Goal: Book appointment/travel/reservation

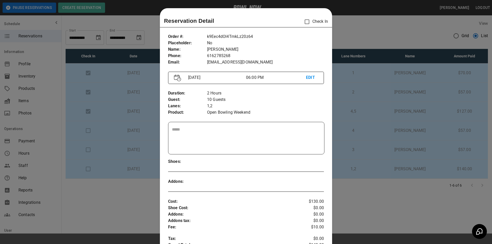
scroll to position [8, 0]
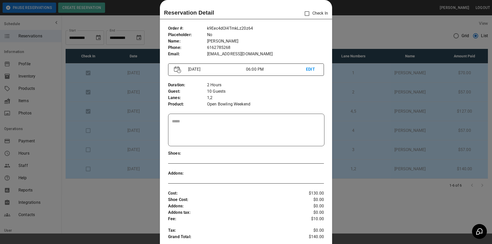
click at [405, 113] on div at bounding box center [246, 122] width 492 height 244
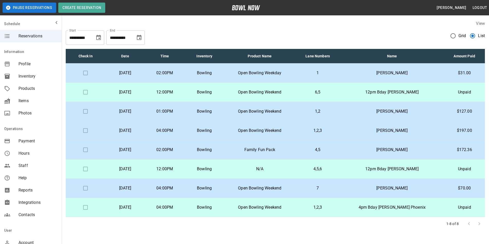
click at [447, 76] on td "$31.00" at bounding box center [464, 73] width 41 height 19
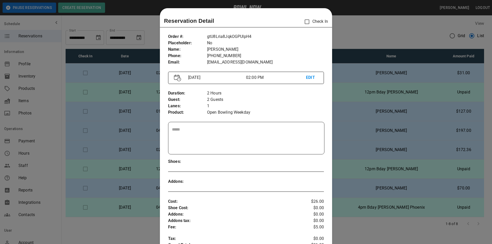
scroll to position [8, 0]
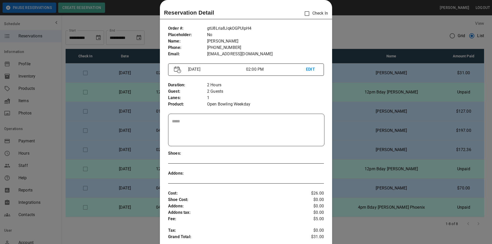
click at [448, 77] on div at bounding box center [246, 122] width 492 height 244
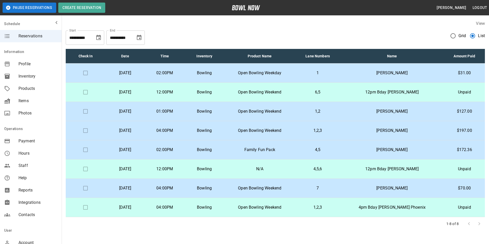
click at [387, 74] on p "Meredith Bishop" at bounding box center [391, 73] width 95 height 6
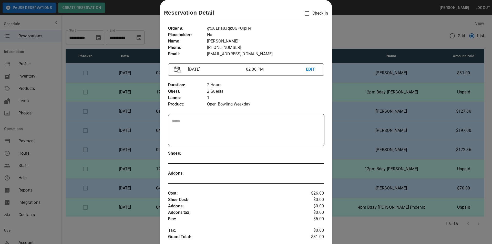
click at [386, 74] on div at bounding box center [246, 122] width 492 height 244
